Goal: Task Accomplishment & Management: Manage account settings

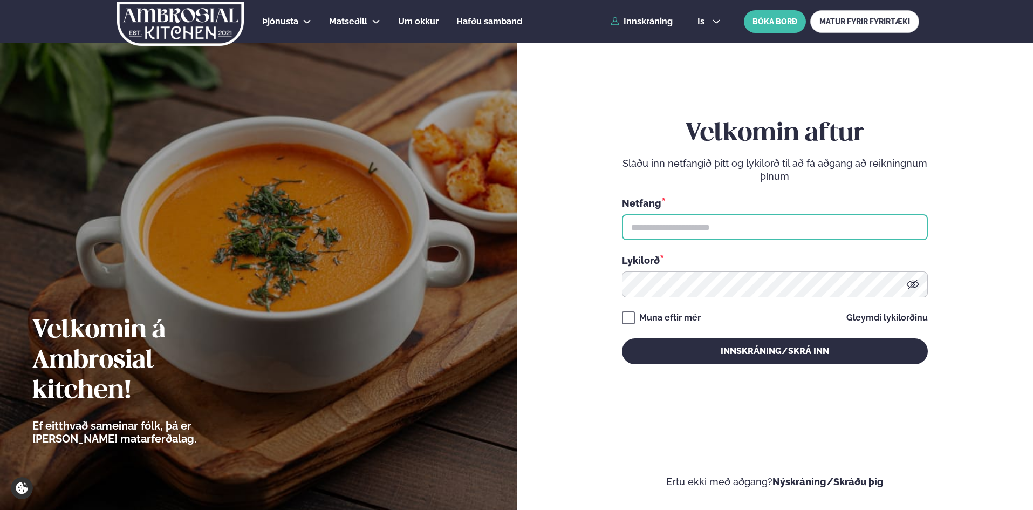
click at [660, 228] on input "text" at bounding box center [775, 227] width 306 height 26
type input "**********"
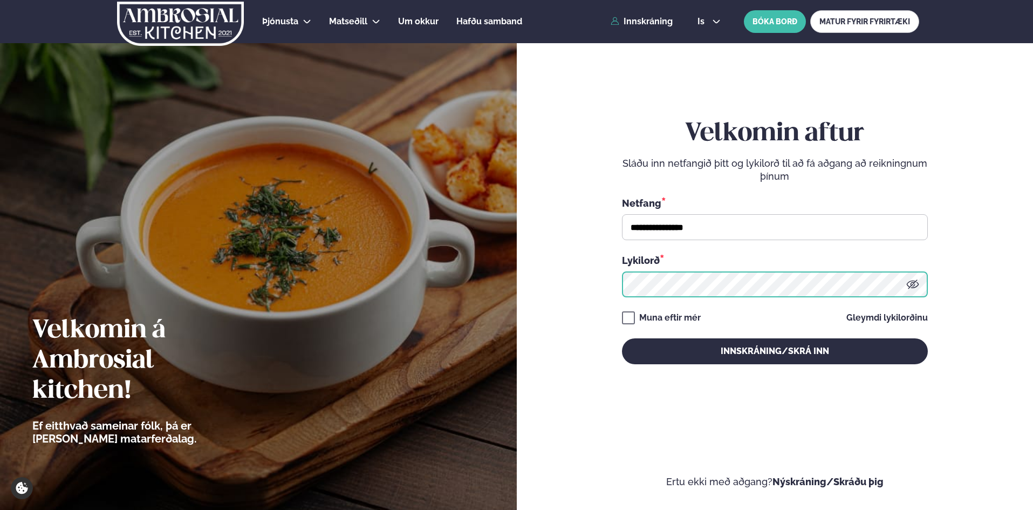
click at [622, 338] on button "Innskráning/Skrá inn" at bounding box center [775, 351] width 306 height 26
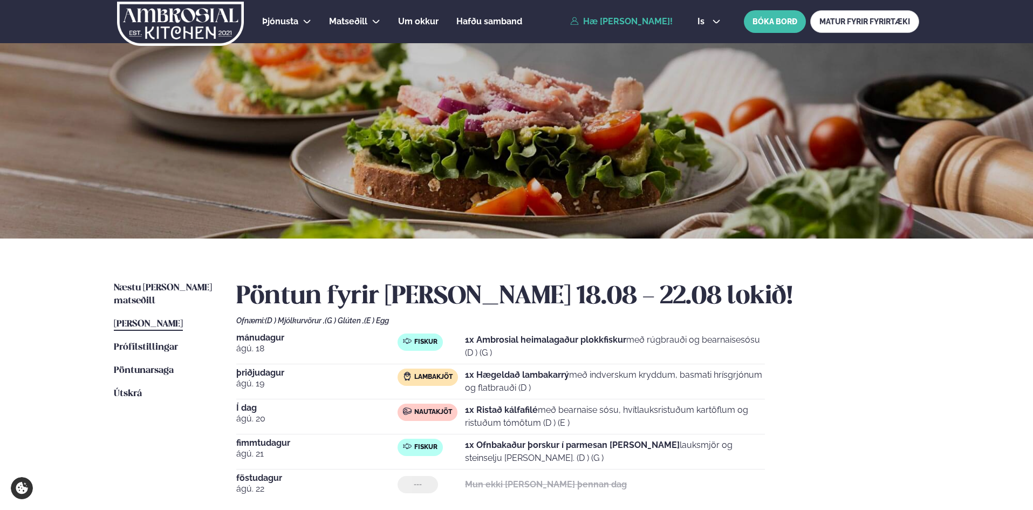
scroll to position [54, 0]
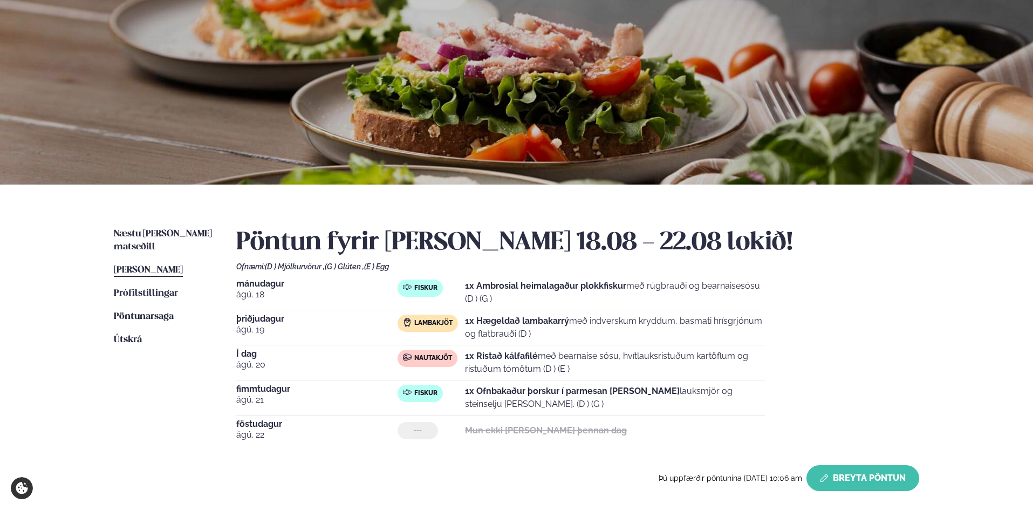
click at [852, 476] on button "Breyta Pöntun" at bounding box center [862, 478] width 113 height 26
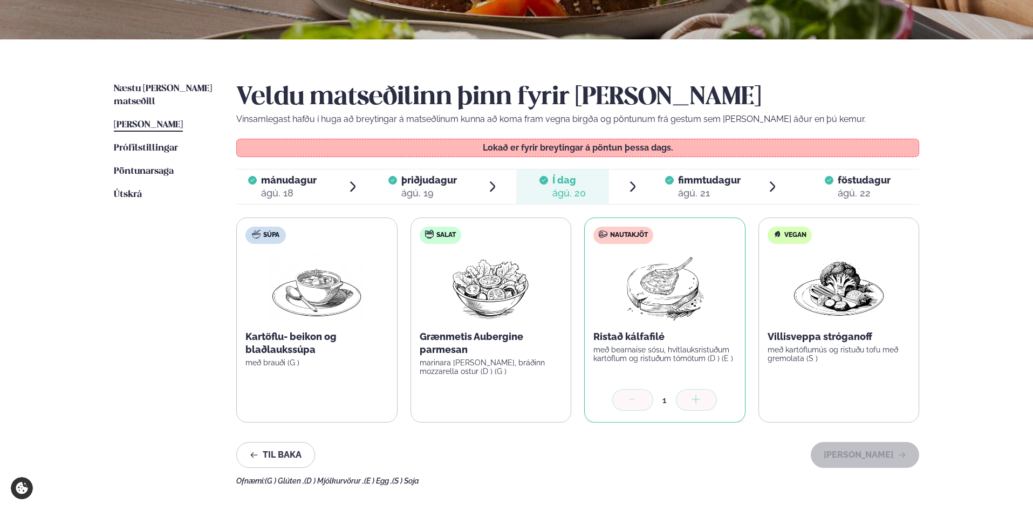
scroll to position [216, 0]
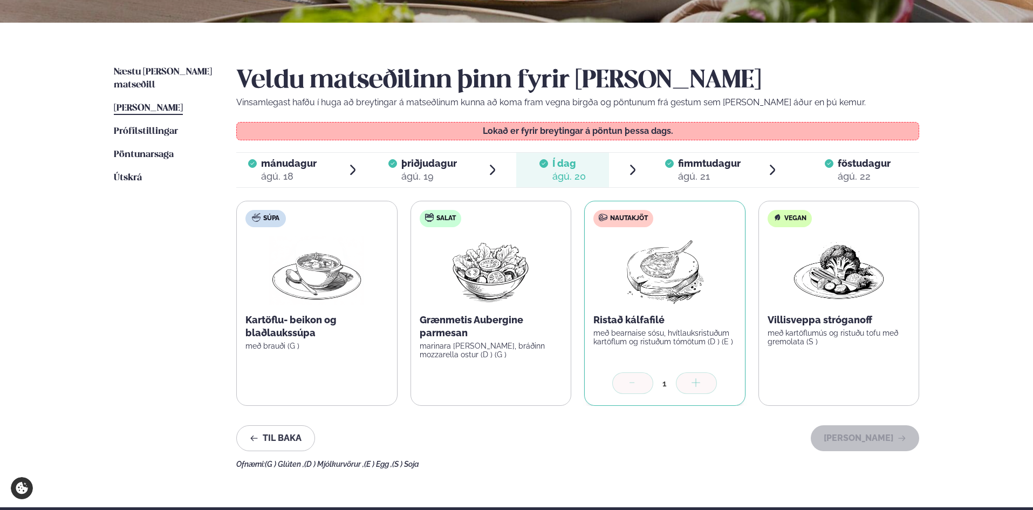
click at [700, 160] on span "fimmtudagur" at bounding box center [709, 163] width 63 height 11
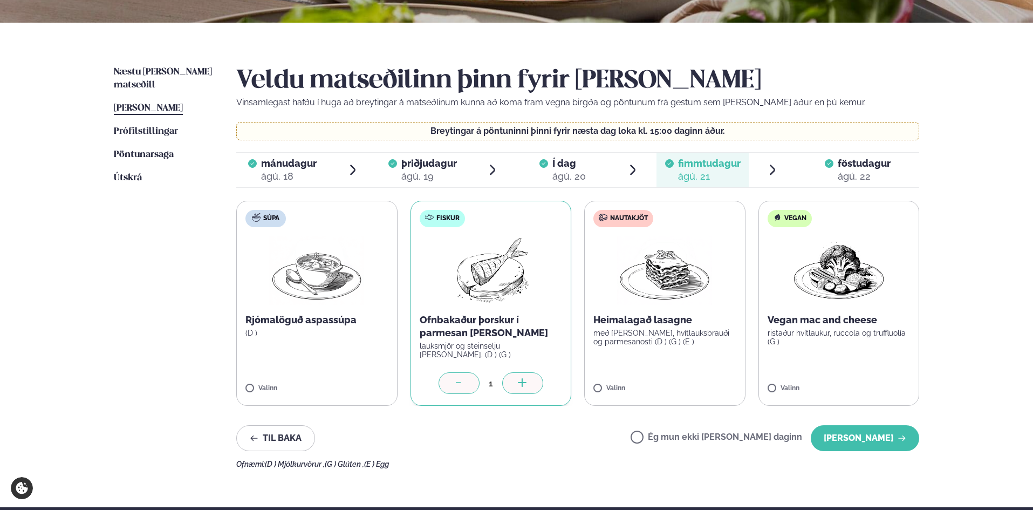
click at [457, 379] on icon at bounding box center [459, 383] width 11 height 11
click at [673, 435] on label "Ég mun ekki [PERSON_NAME] daginn" at bounding box center [717, 438] width 172 height 11
click at [859, 436] on button "[PERSON_NAME]" at bounding box center [865, 438] width 108 height 26
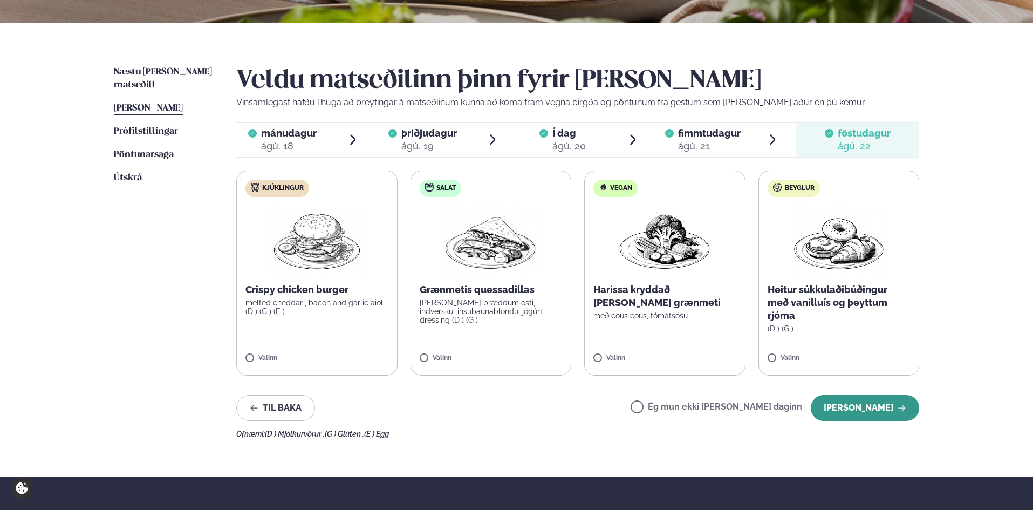
click at [864, 408] on button "[PERSON_NAME]" at bounding box center [865, 408] width 108 height 26
